Goal: Communication & Community: Answer question/provide support

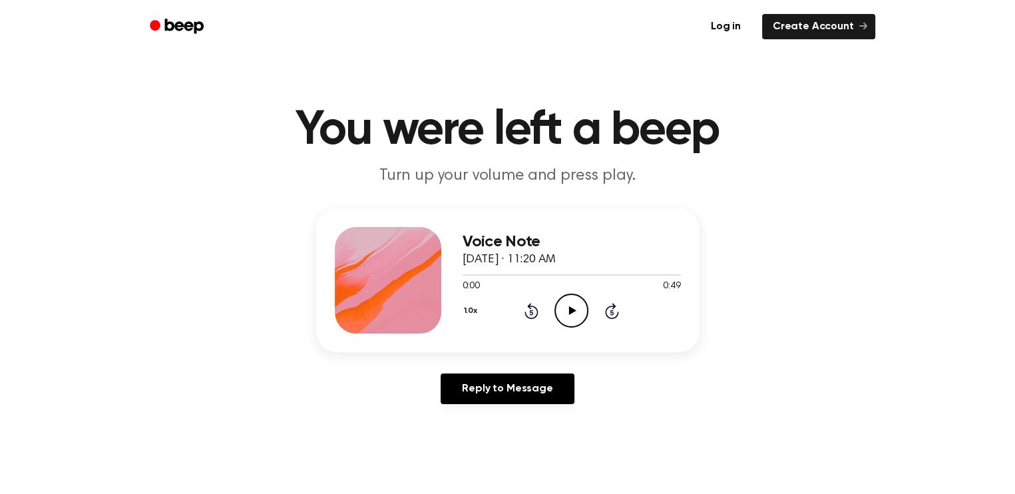
click at [573, 304] on icon "Play Audio" at bounding box center [572, 311] width 34 height 34
click at [569, 379] on link "Reply to Message" at bounding box center [507, 388] width 133 height 31
click at [582, 304] on icon "Play Audio" at bounding box center [572, 311] width 34 height 34
click at [559, 310] on icon "Play Audio" at bounding box center [572, 311] width 34 height 34
click at [618, 228] on div "Voice Note [DATE] · 11:20 AM 0:09 0:49 Your browser does not support the [objec…" at bounding box center [572, 280] width 218 height 107
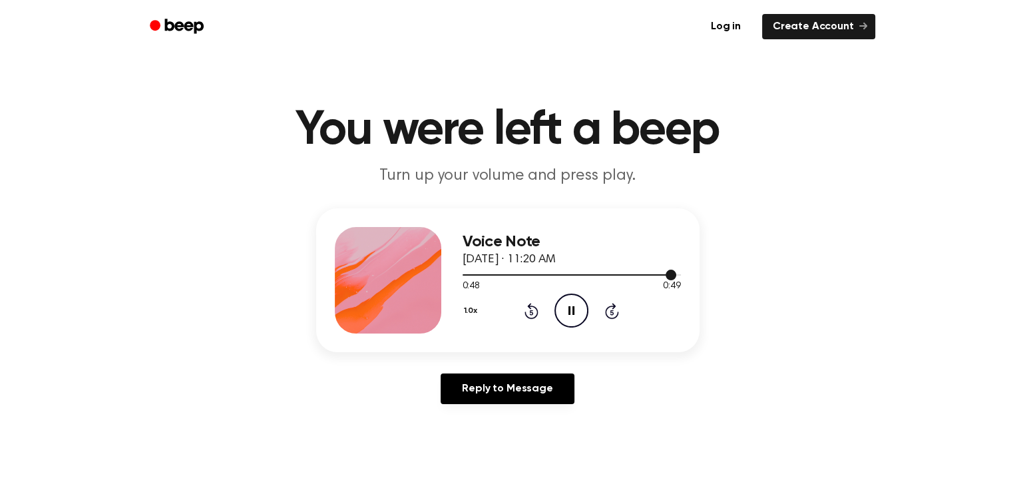
click at [655, 275] on div at bounding box center [570, 274] width 214 height 1
click at [632, 278] on div at bounding box center [572, 274] width 218 height 11
click at [620, 276] on div at bounding box center [572, 274] width 218 height 11
click at [607, 276] on div at bounding box center [572, 274] width 218 height 11
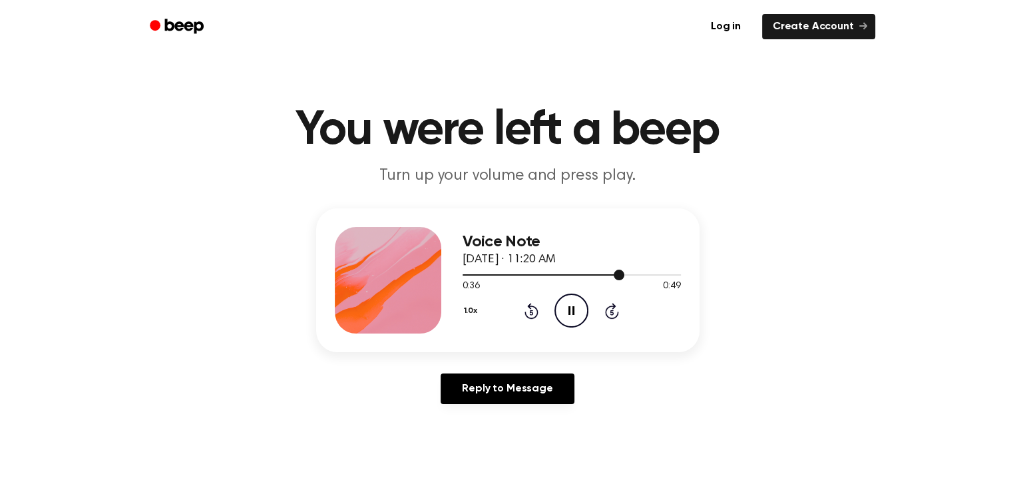
click at [579, 276] on div at bounding box center [572, 274] width 218 height 11
